Goal: Information Seeking & Learning: Learn about a topic

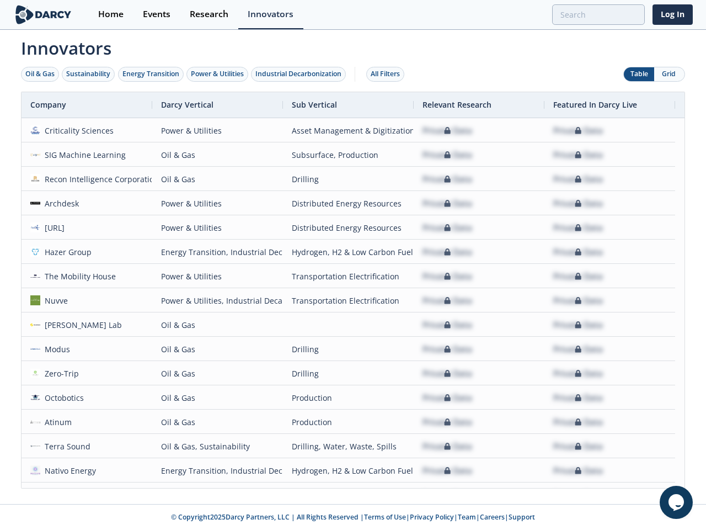
click at [40, 74] on div "Oil & Gas" at bounding box center [39, 74] width 29 height 10
click at [89, 74] on div "Sustainability" at bounding box center [88, 74] width 44 height 10
click at [151, 74] on div "Energy Transition" at bounding box center [151, 74] width 57 height 10
click at [219, 74] on div "Power & Utilities" at bounding box center [217, 74] width 53 height 10
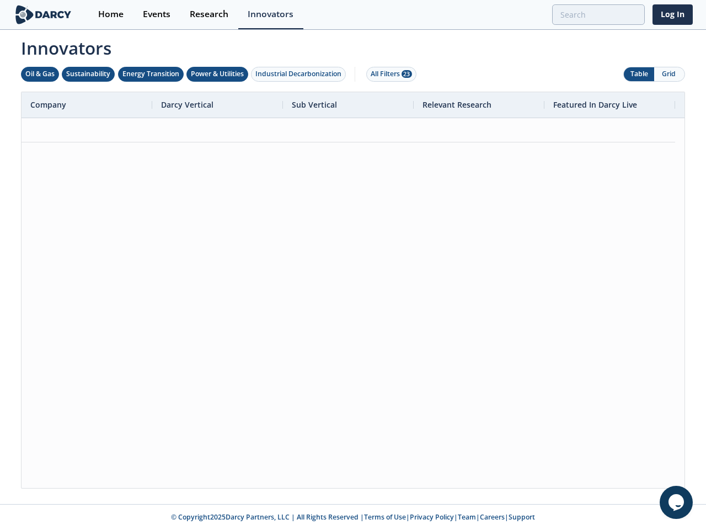
click at [301, 74] on div "Industrial Decarbonization" at bounding box center [299, 74] width 86 height 10
